Goal: Navigation & Orientation: Find specific page/section

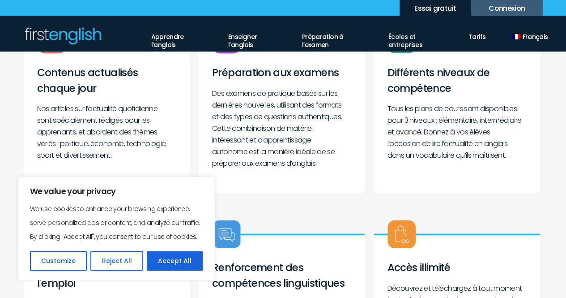
scroll to position [412, 0]
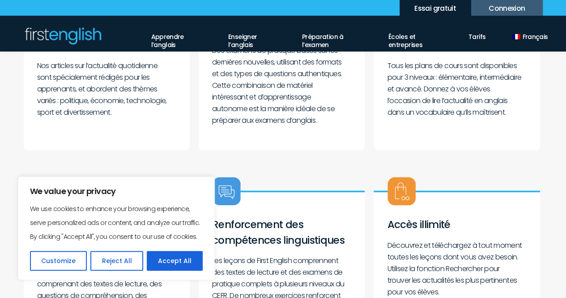
click at [228, 191] on img at bounding box center [226, 190] width 29 height 29
click at [173, 259] on button "Accept All" at bounding box center [175, 261] width 56 height 20
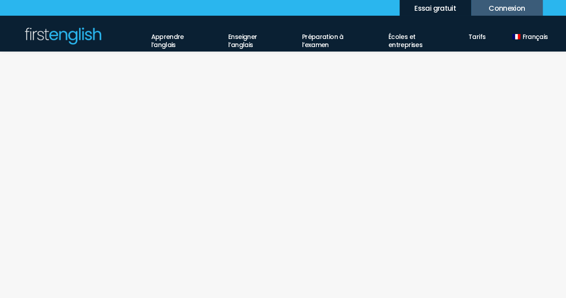
scroll to position [824, 0]
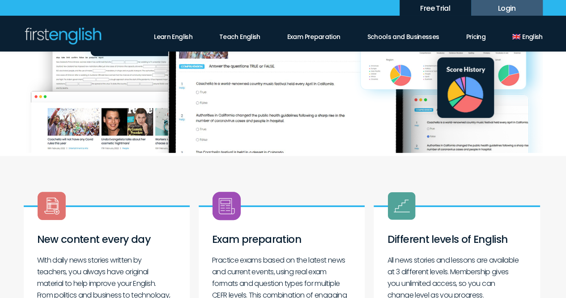
scroll to position [197, 0]
